Goal: Task Accomplishment & Management: Understand process/instructions

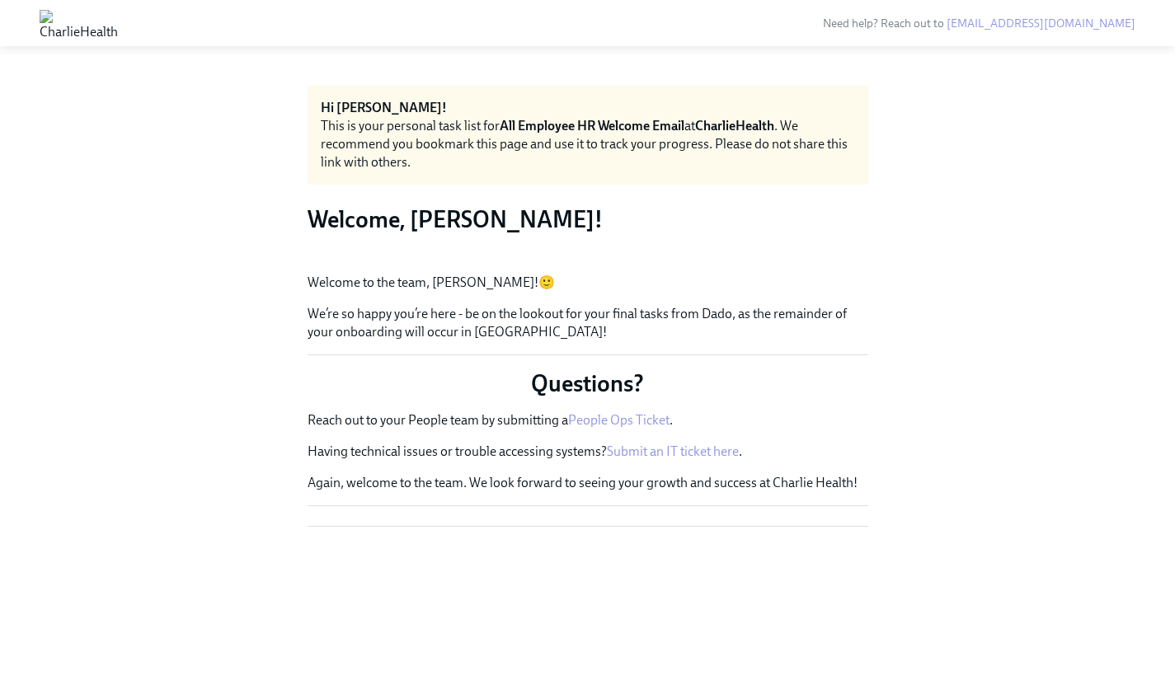
scroll to position [32, 0]
click at [362, 261] on button "Zoom image" at bounding box center [588, 261] width 561 height 0
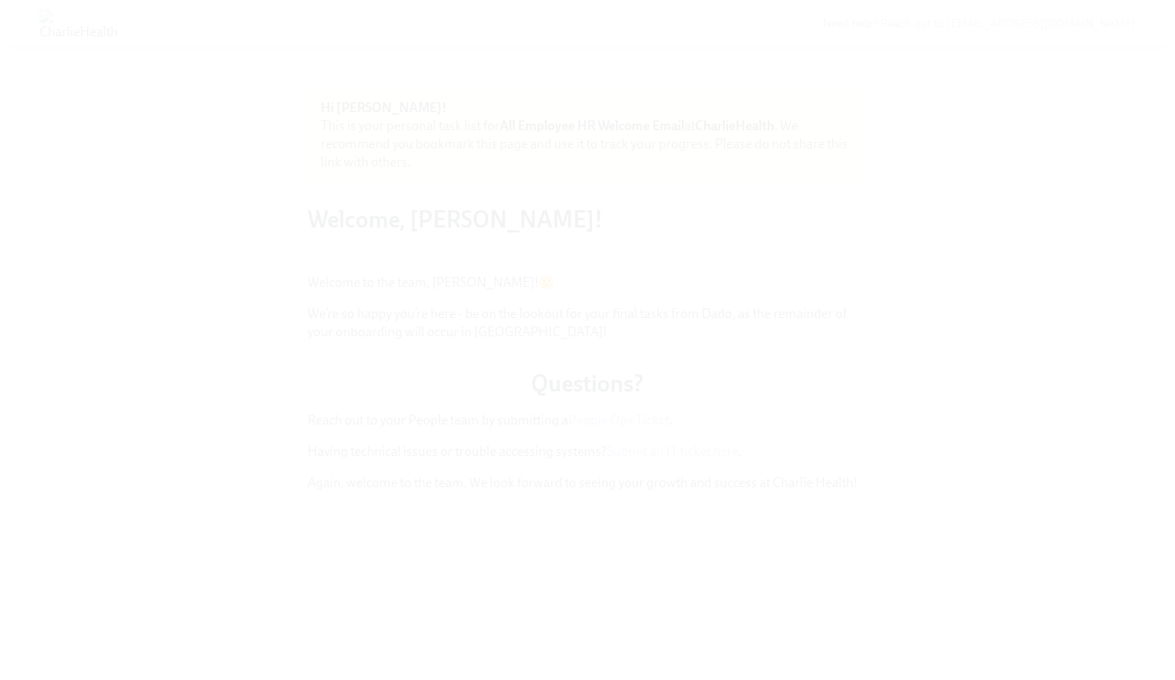
click at [731, 288] on button "Unzoom image" at bounding box center [587, 340] width 1175 height 680
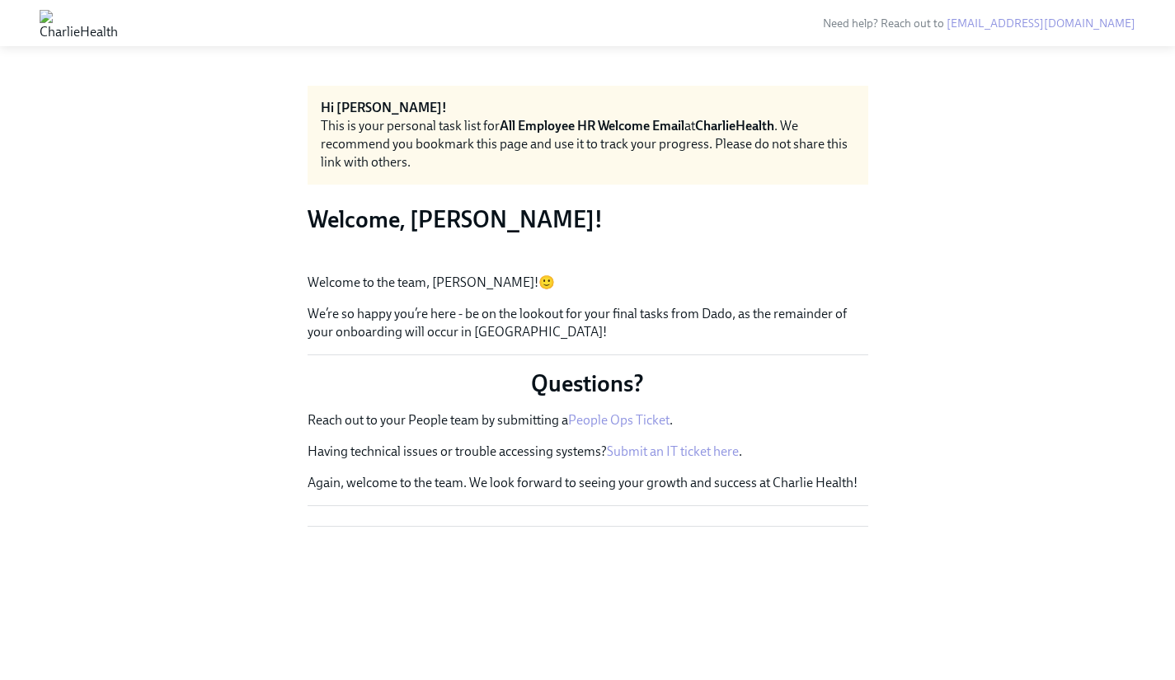
scroll to position [0, 0]
click at [84, 24] on img at bounding box center [79, 23] width 78 height 26
click at [60, 18] on img at bounding box center [79, 23] width 78 height 26
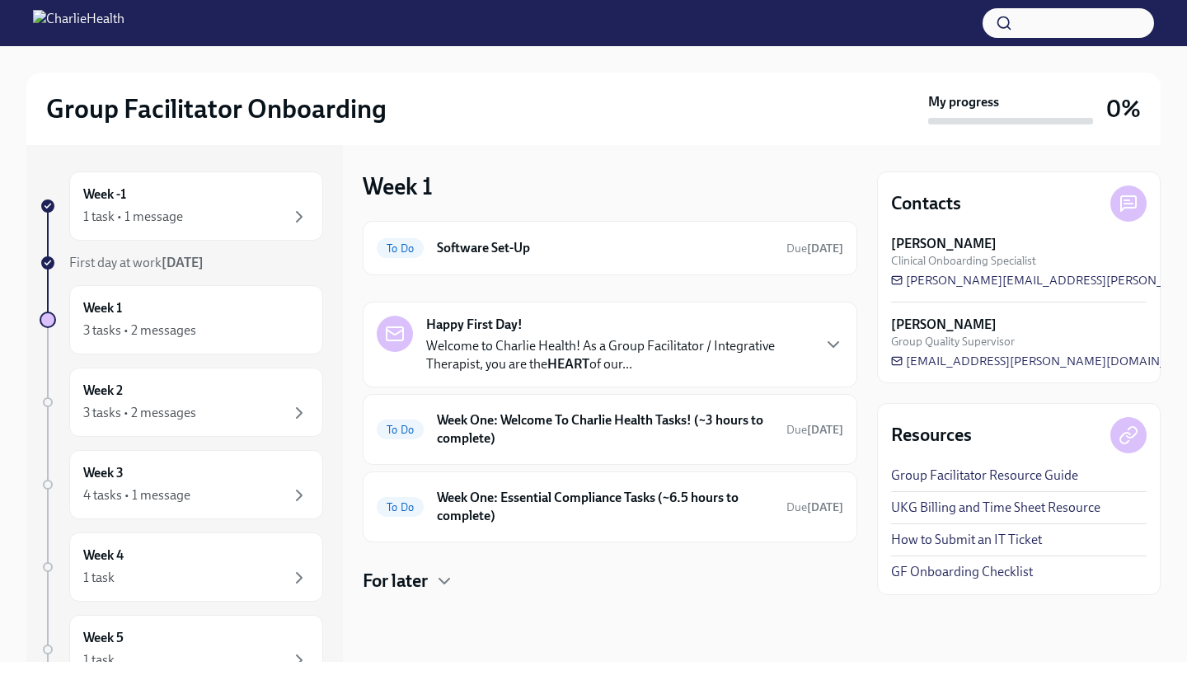
click at [791, 334] on div "Happy First Day! Welcome to Charlie Health! As a Group Facilitator / Integrativ…" at bounding box center [618, 345] width 384 height 58
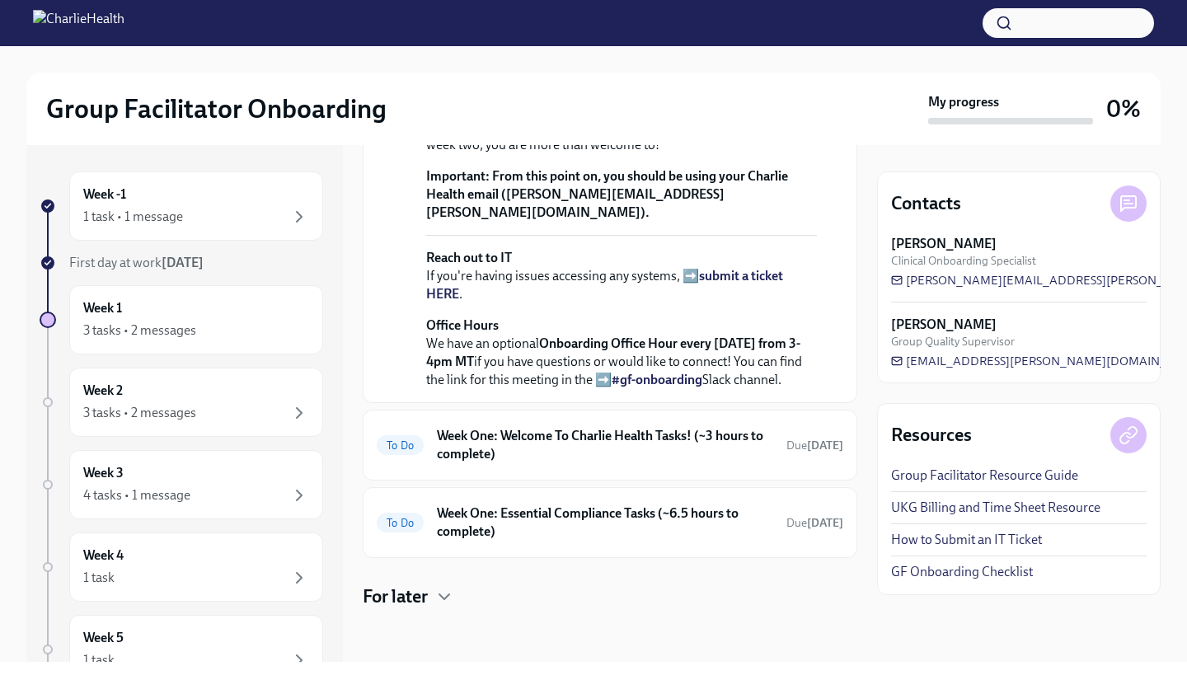
scroll to position [735, 0]
click at [576, 449] on h6 "Week One: Welcome To Charlie Health Tasks! (~3 hours to complete)" at bounding box center [605, 445] width 336 height 36
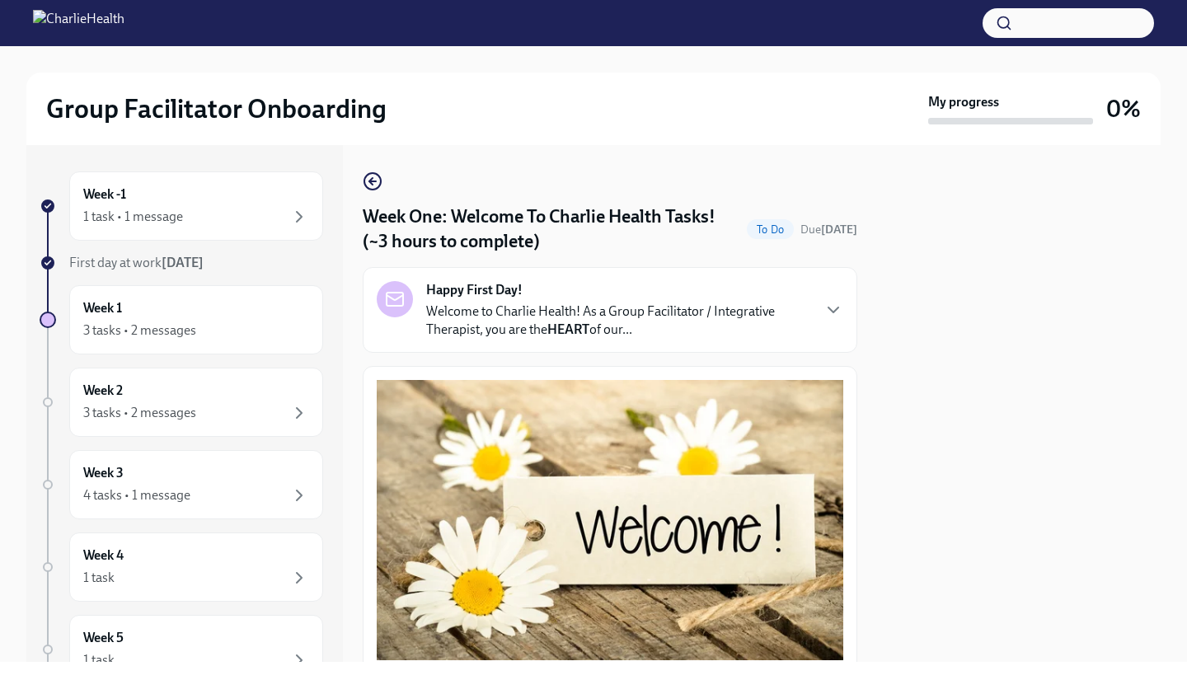
click at [209, 209] on div "1 task • 1 message" at bounding box center [196, 217] width 226 height 20
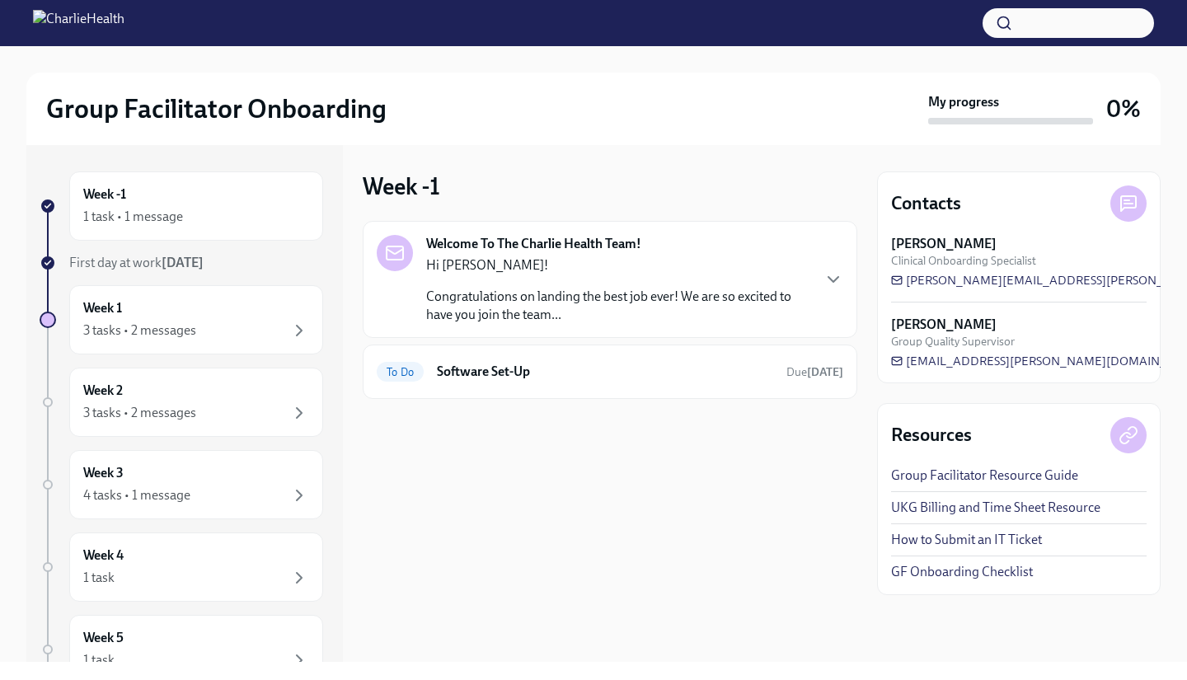
click at [557, 370] on h6 "Software Set-Up" at bounding box center [605, 372] width 336 height 18
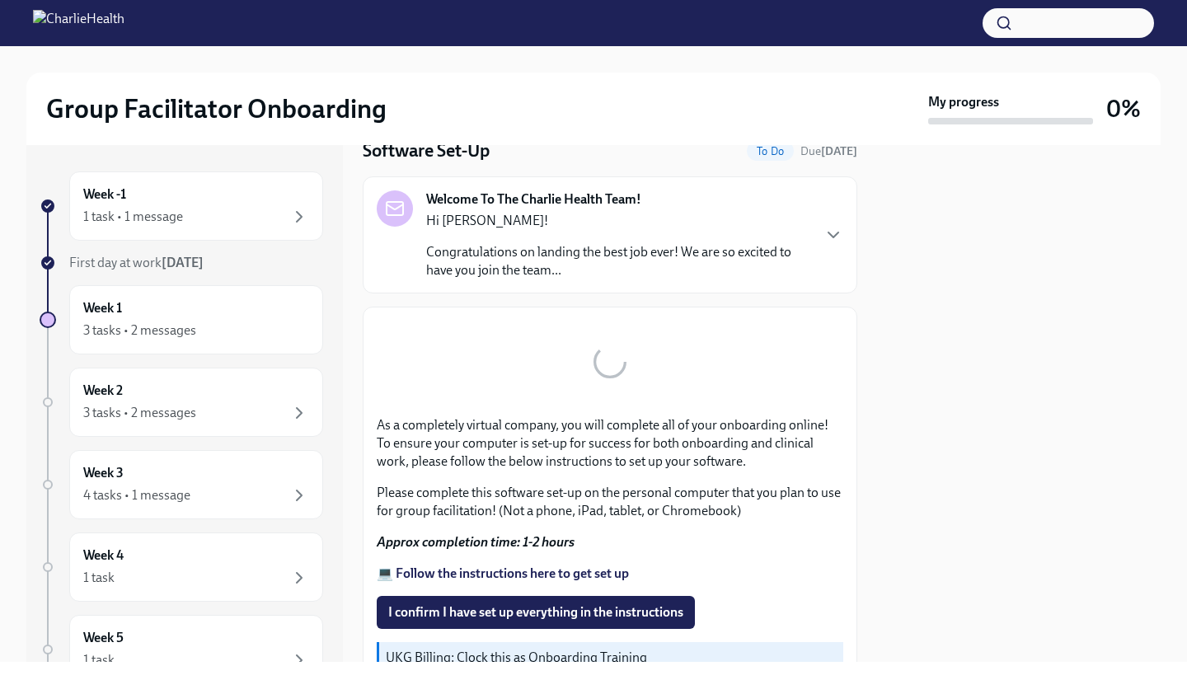
scroll to position [7, 0]
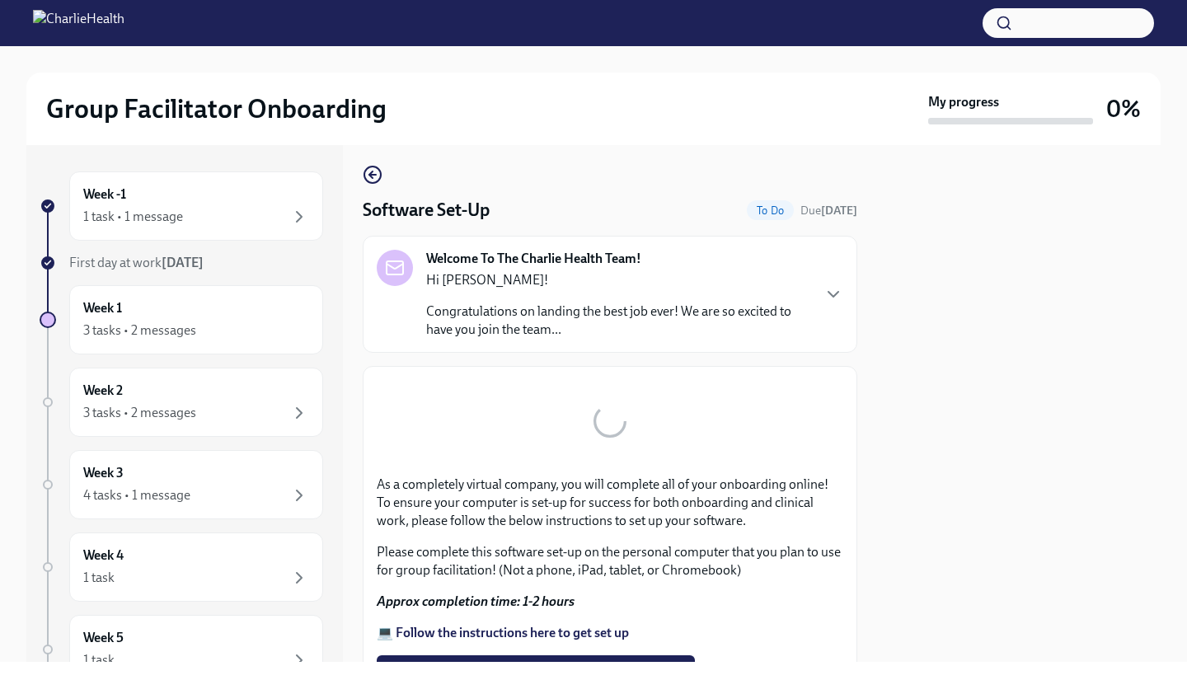
click at [623, 317] on p "Congratulations on landing the best job ever! We are so excited to have you joi…" at bounding box center [618, 321] width 384 height 36
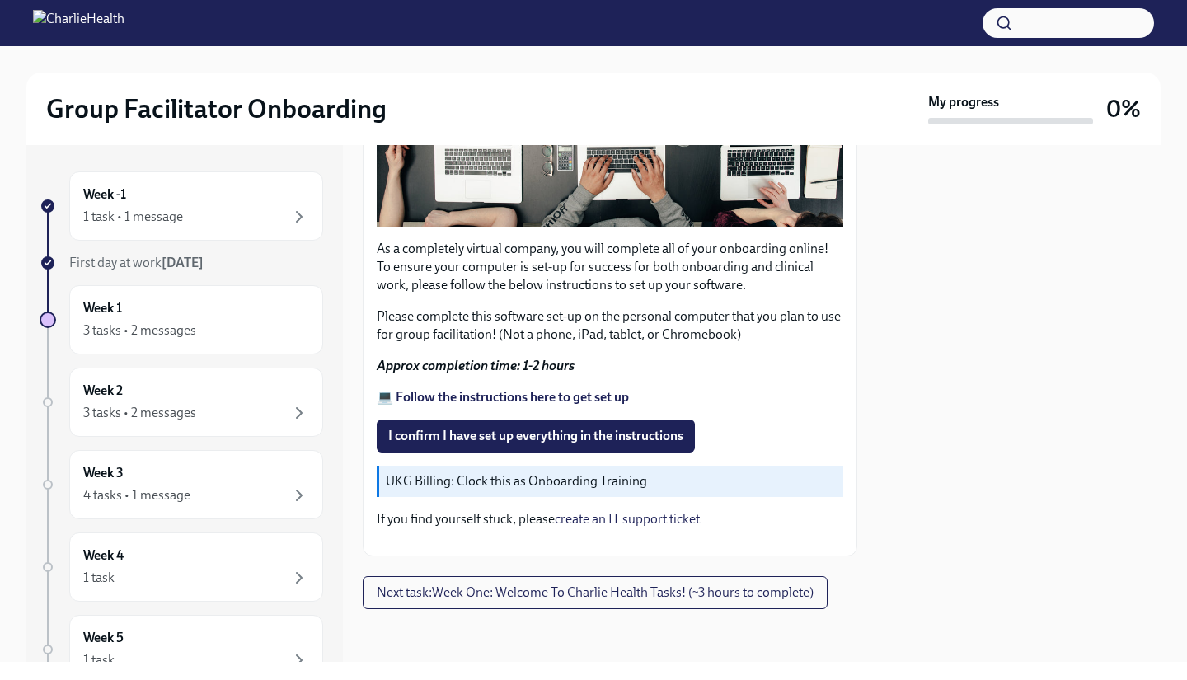
scroll to position [1403, 0]
click at [453, 395] on strong "💻 Follow the instructions here to get set up" at bounding box center [503, 397] width 252 height 16
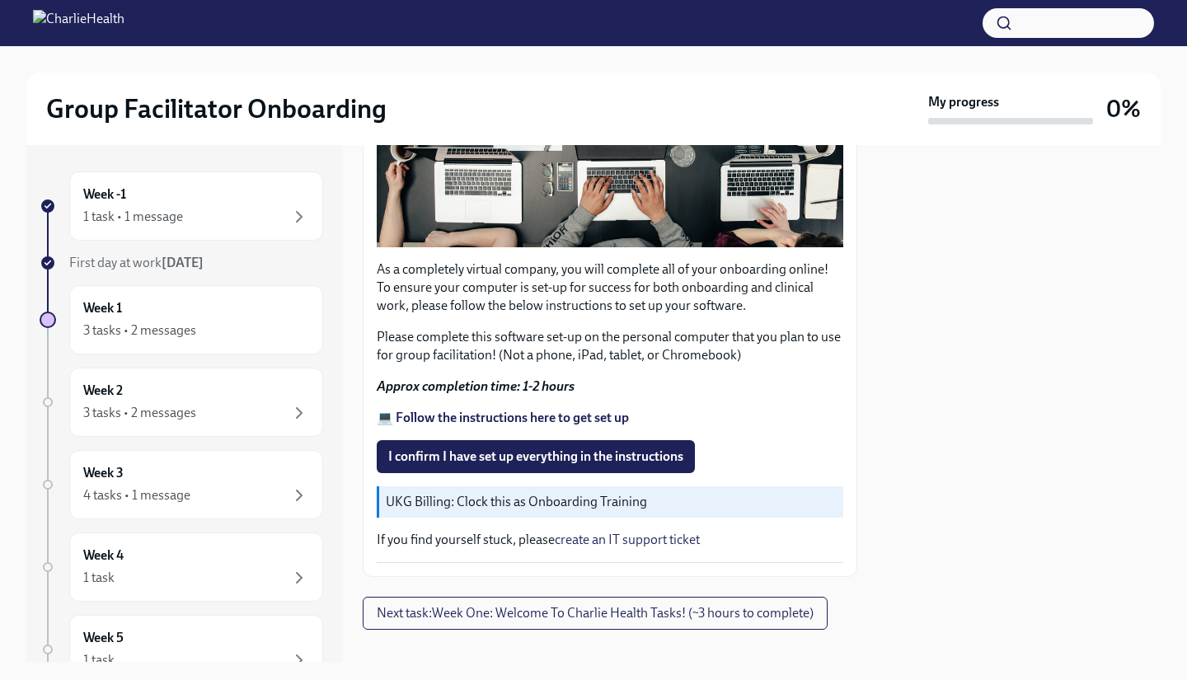
scroll to position [416, 0]
click at [646, 448] on span "I confirm I have set up everything in the instructions" at bounding box center [535, 456] width 295 height 16
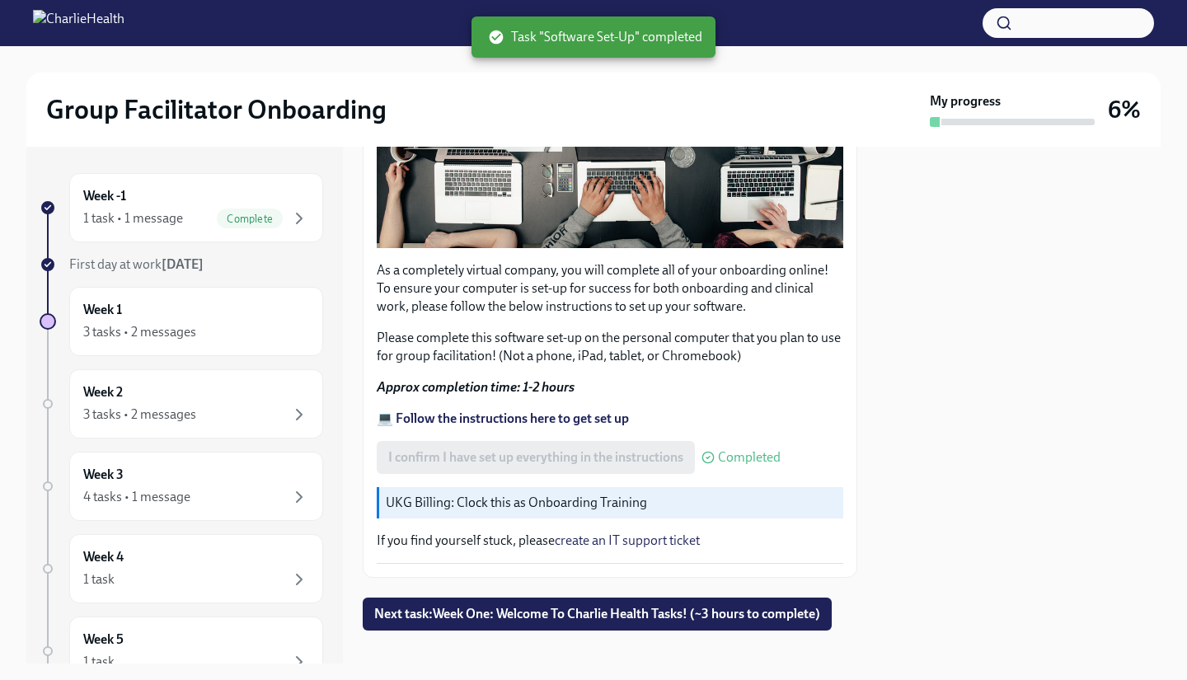
scroll to position [429, 0]
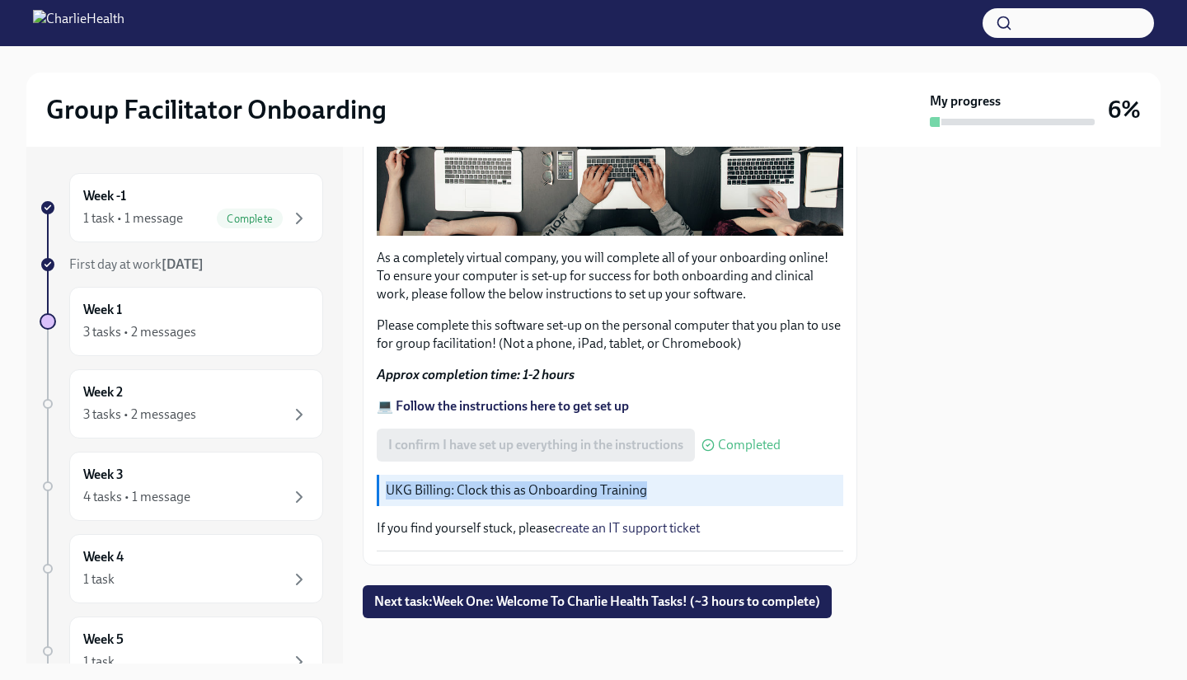
drag, startPoint x: 388, startPoint y: 479, endPoint x: 703, endPoint y: 475, distance: 315.0
click at [703, 482] on p "UKG Billing: Clock this as Onboarding Training" at bounding box center [611, 491] width 451 height 18
click at [697, 491] on p "UKG Billing: Clock this as Onboarding Training" at bounding box center [611, 491] width 451 height 18
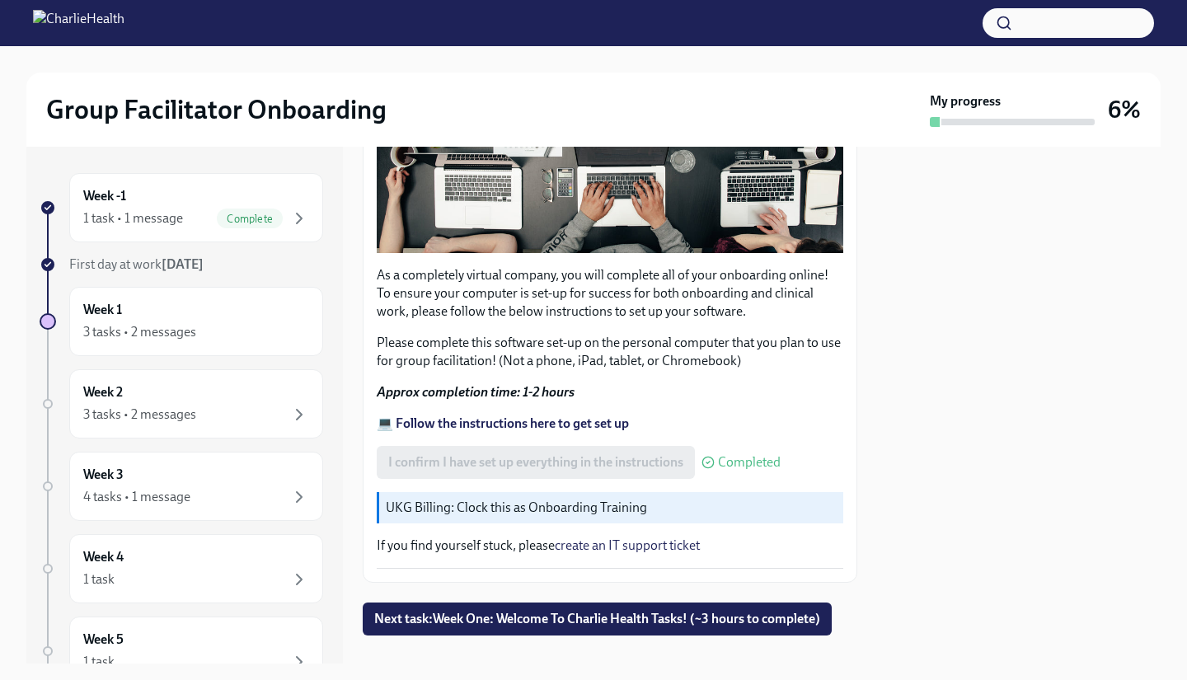
scroll to position [411, 0]
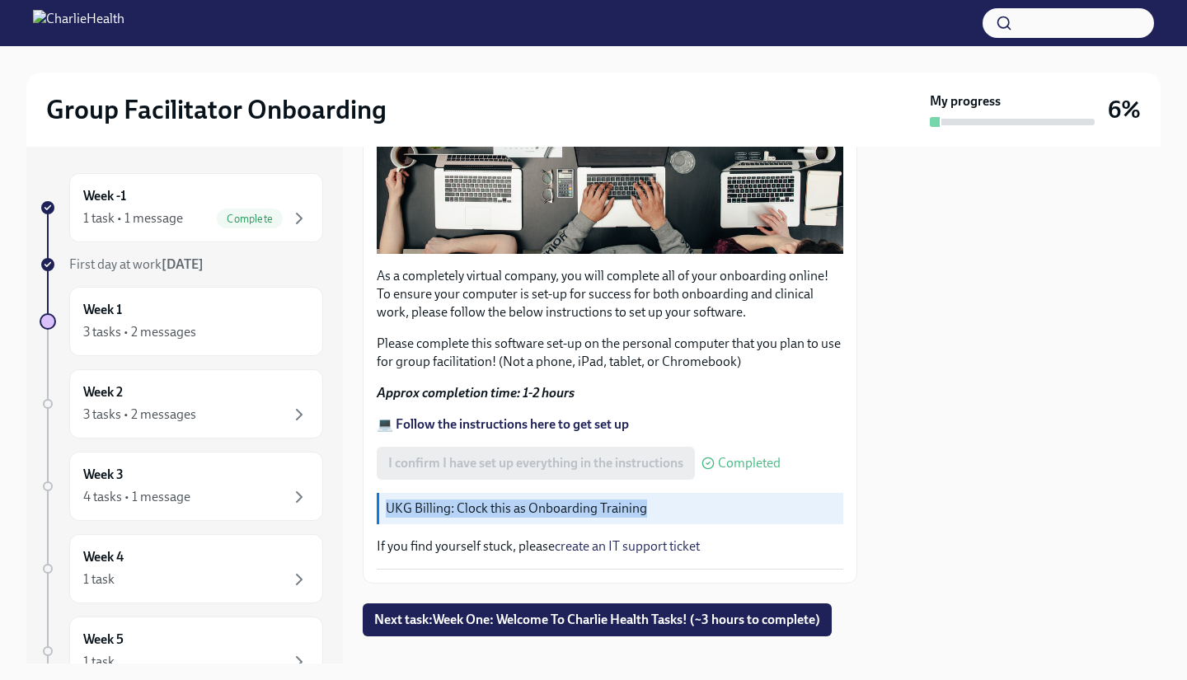
drag, startPoint x: 386, startPoint y: 496, endPoint x: 663, endPoint y: 492, distance: 277.1
click at [663, 500] on p "UKG Billing: Clock this as Onboarding Training" at bounding box center [611, 509] width 451 height 18
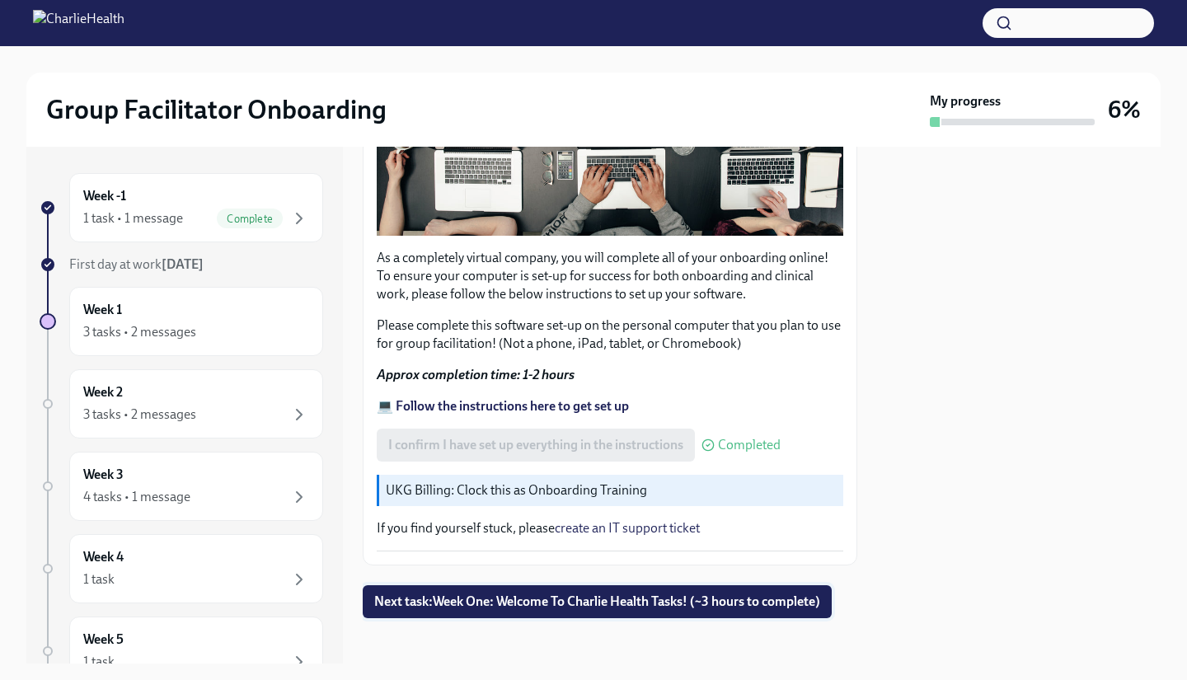
click at [594, 599] on span "Next task : Week One: Welcome To Charlie Health Tasks! (~3 hours to complete)" at bounding box center [597, 602] width 446 height 16
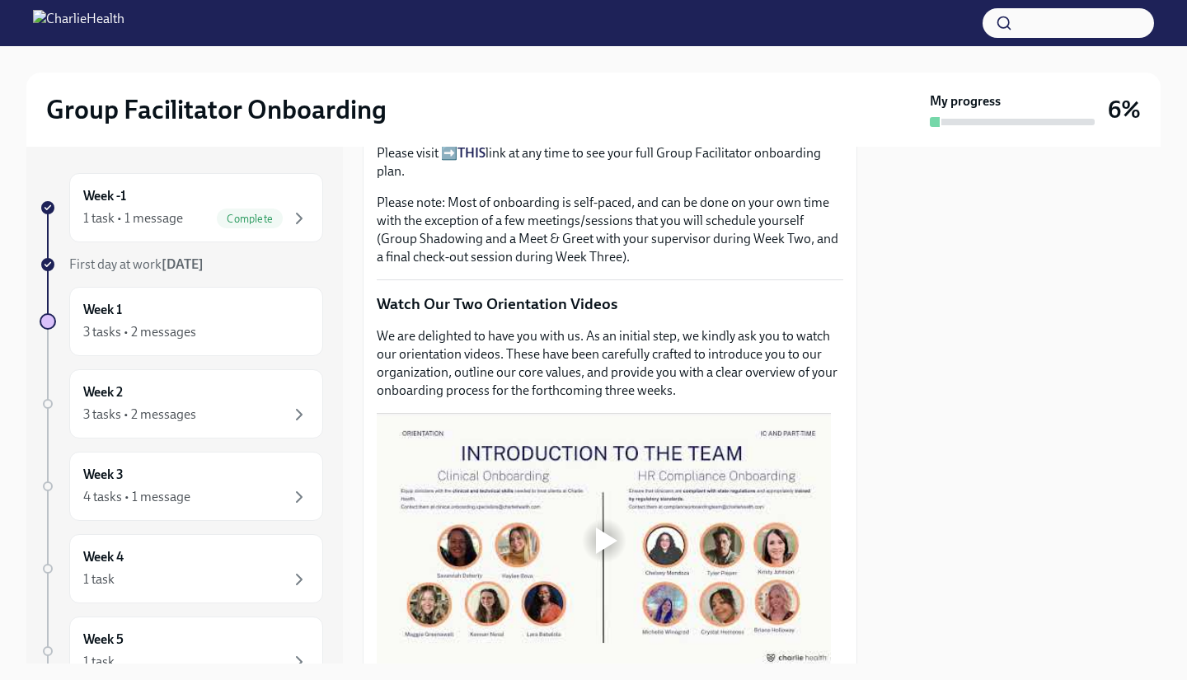
scroll to position [563, 0]
